Goal: Task Accomplishment & Management: Manage account settings

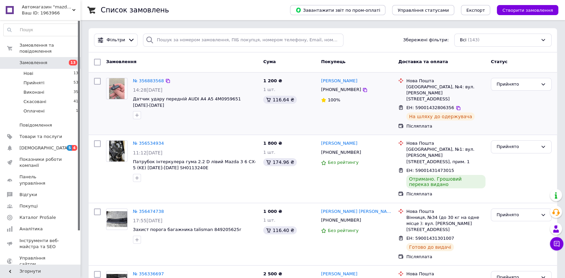
click at [117, 92] on img at bounding box center [117, 88] width 16 height 21
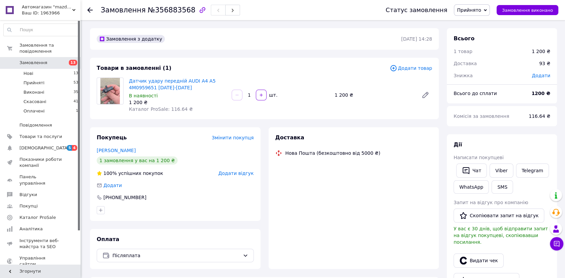
click at [112, 93] on img at bounding box center [110, 91] width 20 height 26
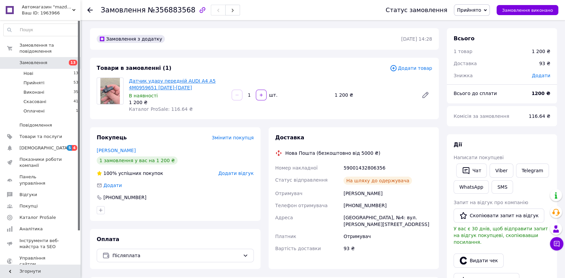
click at [145, 84] on link "Датчик удару передній AUDI A4 A5 4M0959651 [DATE]-[DATE]" at bounding box center [172, 84] width 87 height 12
click at [37, 60] on span "Замовлення" at bounding box center [33, 63] width 28 height 6
